Goal: Find specific page/section: Find specific page/section

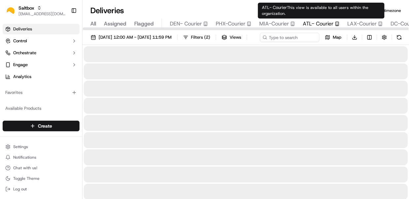
click at [325, 26] on span "ATL- Courier" at bounding box center [318, 24] width 31 height 8
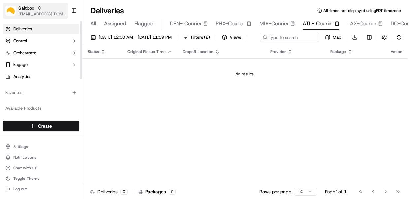
click at [41, 10] on div "Saltbox" at bounding box center [41, 8] width 47 height 7
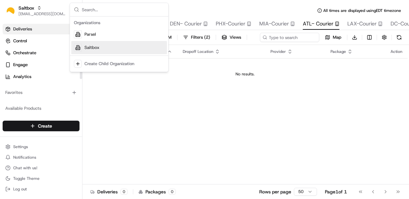
click at [103, 48] on div "Saltbox" at bounding box center [119, 47] width 96 height 13
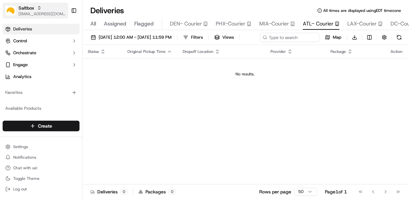
click at [36, 7] on div "Saltbox" at bounding box center [41, 8] width 47 height 7
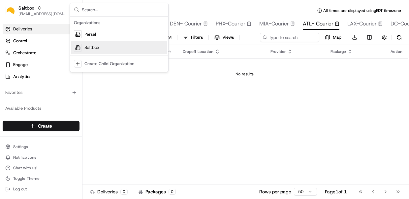
click at [92, 45] on span "Saltbox" at bounding box center [91, 48] width 15 height 6
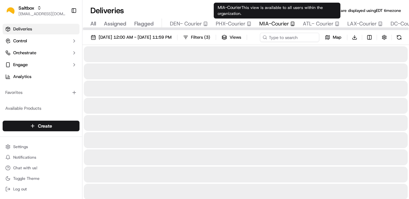
drag, startPoint x: 285, startPoint y: 24, endPoint x: 316, endPoint y: 26, distance: 31.4
click at [285, 24] on span "MIA-Courier" at bounding box center [274, 24] width 30 height 8
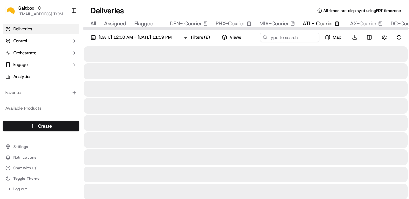
click at [318, 20] on span "ATL- Courier" at bounding box center [318, 24] width 31 height 8
click at [91, 20] on span "All" at bounding box center [93, 24] width 6 height 8
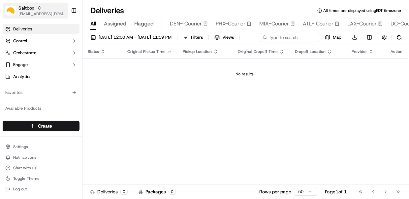
click at [39, 12] on span "[EMAIL_ADDRESS][DOMAIN_NAME]" at bounding box center [41, 13] width 47 height 5
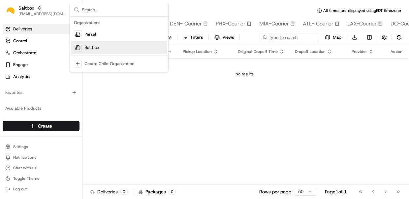
click at [94, 45] on span "Saltbox" at bounding box center [91, 48] width 15 height 6
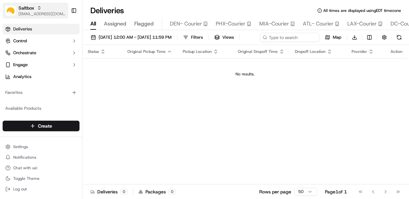
click at [51, 10] on div "Saltbox" at bounding box center [41, 8] width 47 height 7
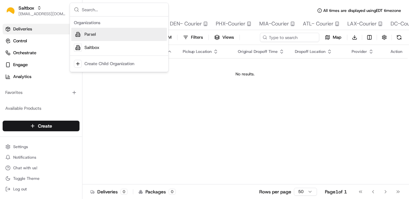
click at [92, 35] on span "Parsel" at bounding box center [90, 34] width 12 height 6
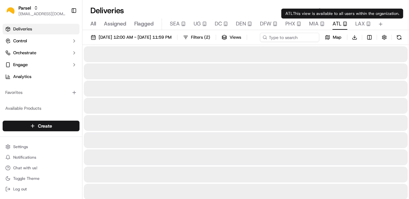
click at [339, 23] on span "ATL" at bounding box center [337, 24] width 9 height 8
